Goal: Task Accomplishment & Management: Use online tool/utility

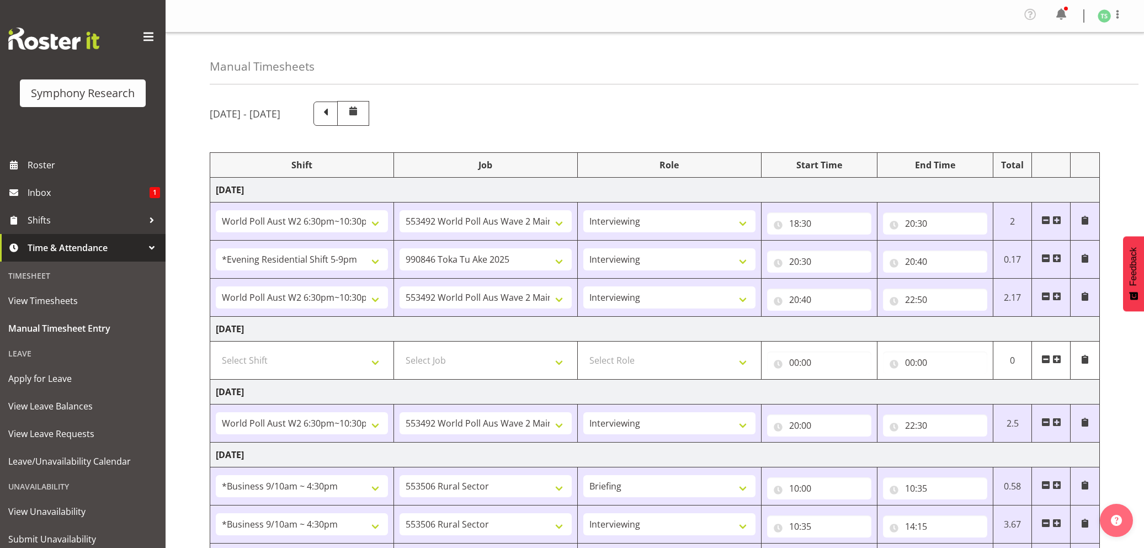
select select "56692"
select select "10499"
select select "47"
select select "48116"
select select "9426"
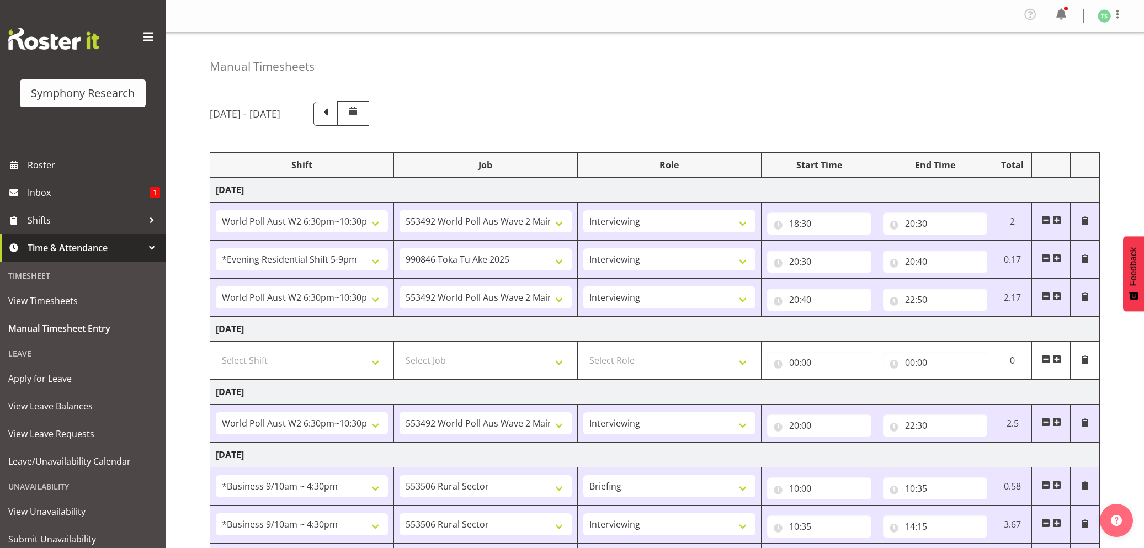
select select "47"
select select "56692"
select select "10499"
select select "47"
select select "56692"
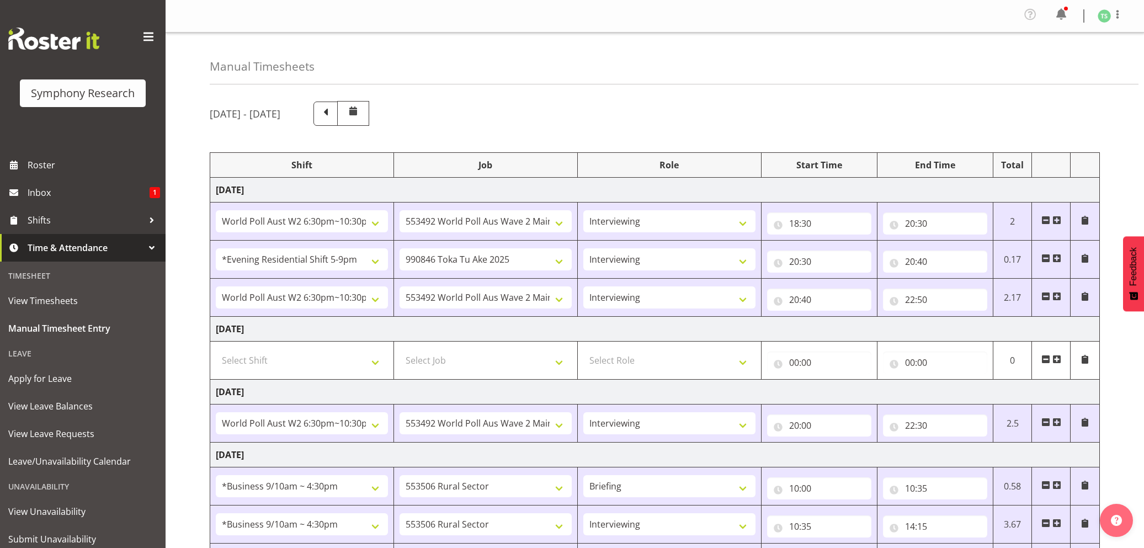
select select "10499"
select select "47"
select select "26078"
select select "10587"
select select "26078"
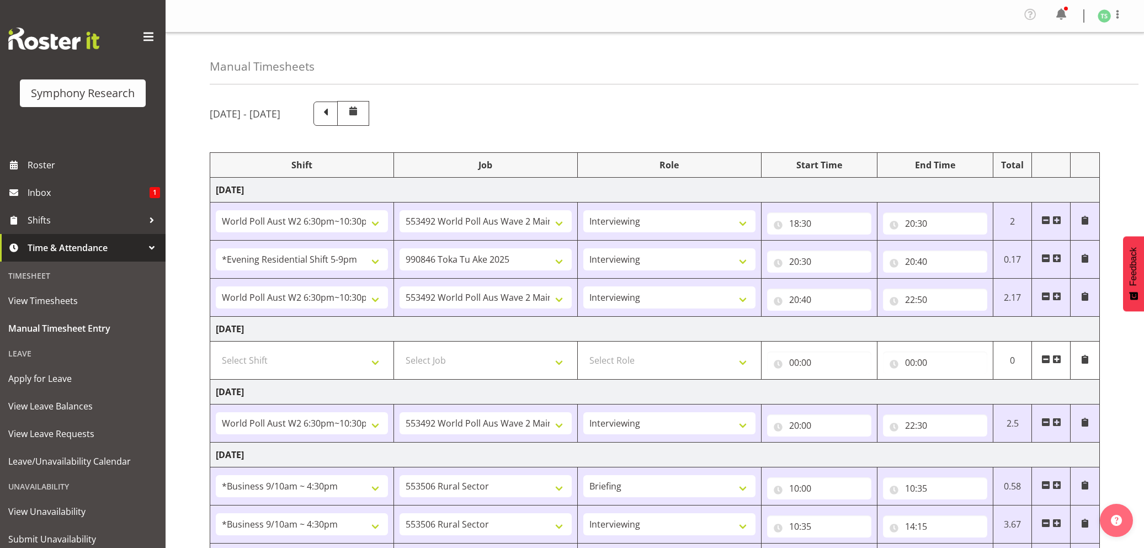
select select "10587"
select select "47"
select select "56692"
select select "10499"
select select "47"
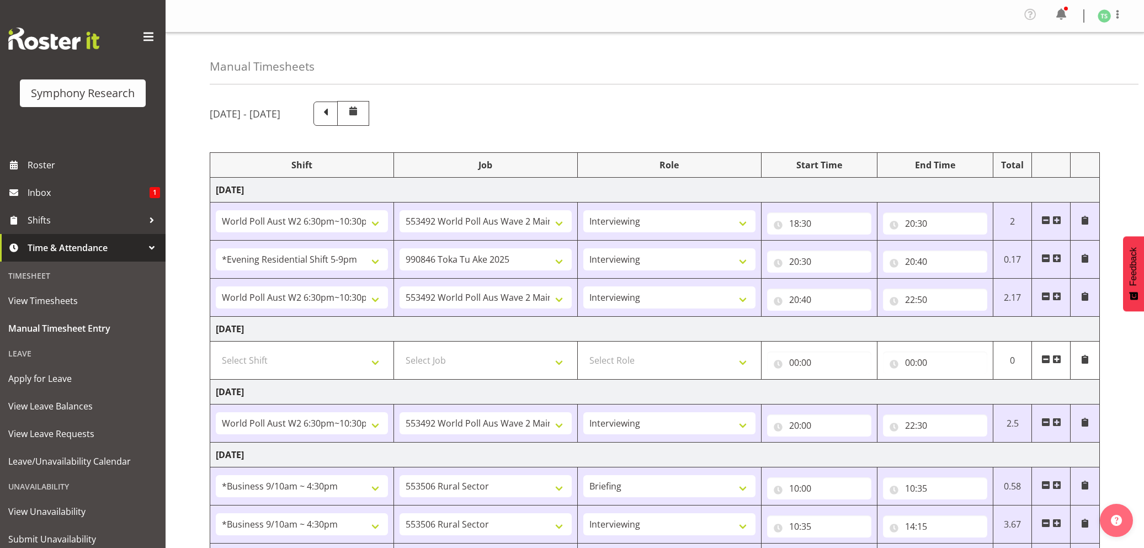
select select "26078"
select select "10587"
select select "47"
